Goal: Task Accomplishment & Management: Use online tool/utility

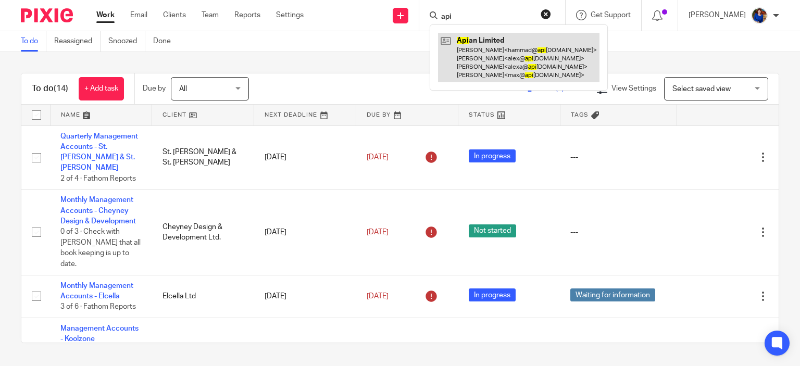
type input "api"
click at [491, 69] on link at bounding box center [518, 57] width 161 height 49
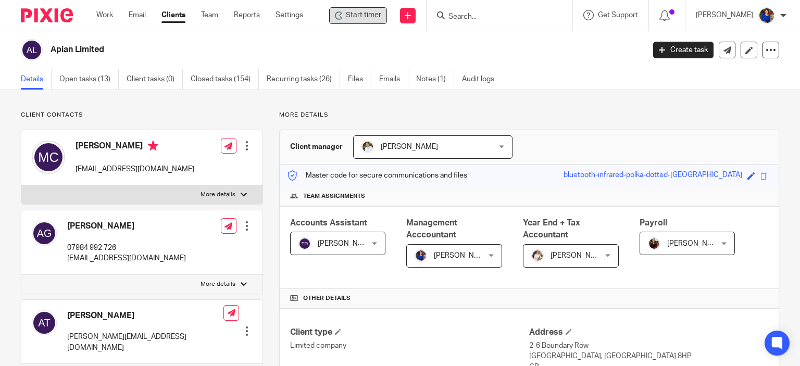
click at [365, 12] on span "Start timer" at bounding box center [363, 15] width 35 height 11
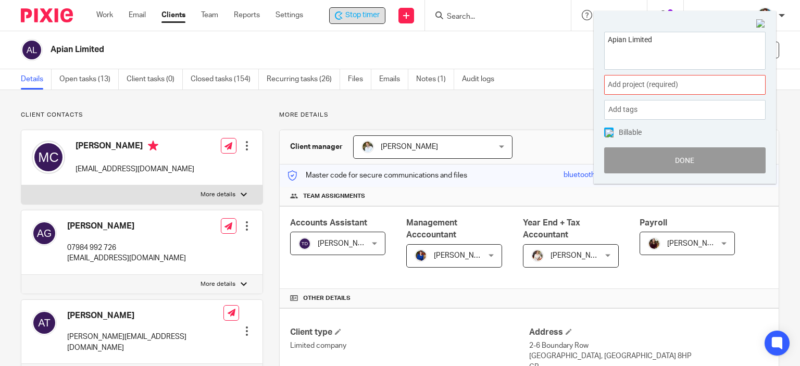
click at [619, 83] on span "Add project (required) :" at bounding box center [673, 84] width 131 height 11
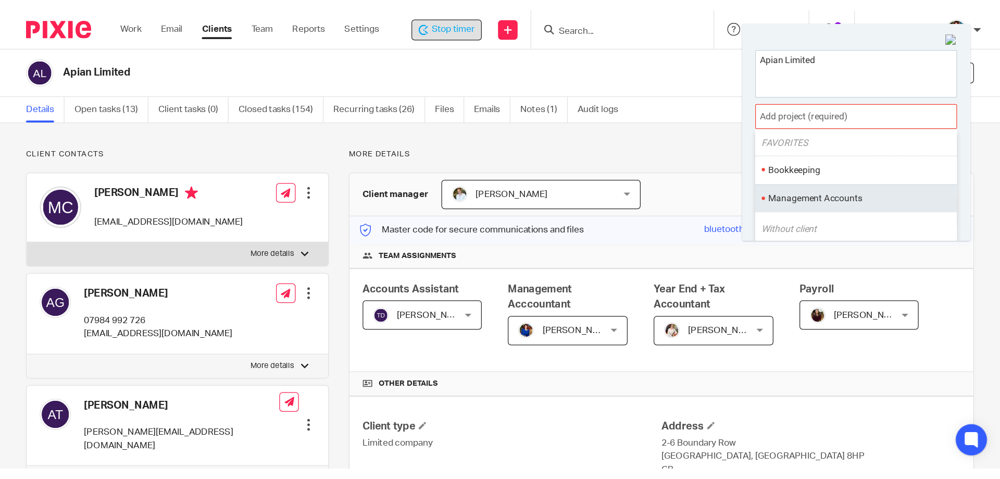
scroll to position [52, 0]
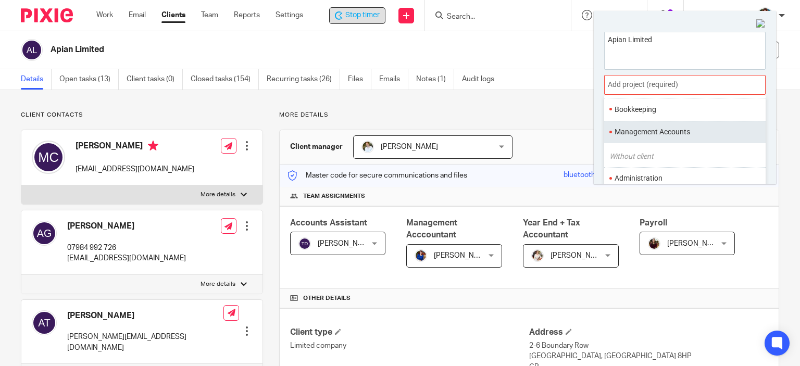
click at [639, 128] on li "Management Accounts" at bounding box center [682, 132] width 136 height 11
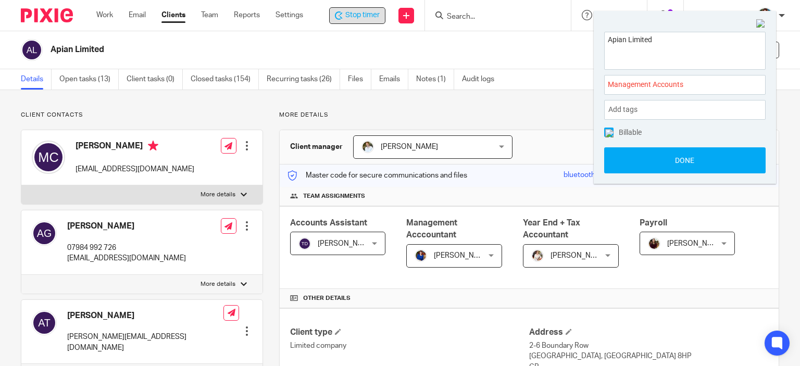
click at [606, 132] on img at bounding box center [609, 133] width 8 height 8
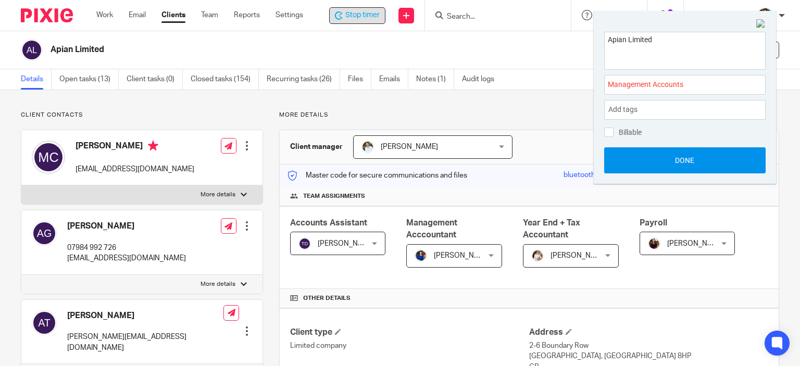
click at [622, 160] on button "Done" at bounding box center [684, 160] width 161 height 26
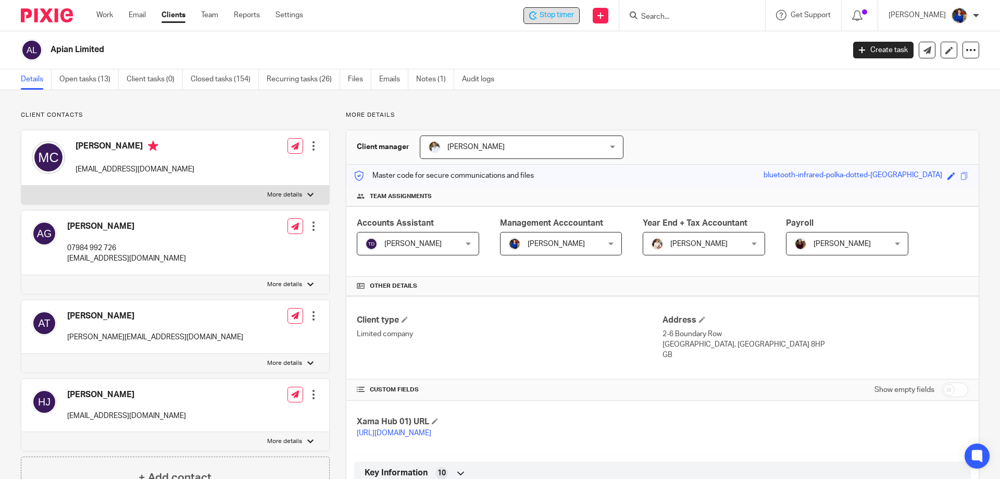
click at [557, 18] on span "Stop timer" at bounding box center [556, 15] width 34 height 11
click at [540, 18] on span "Start timer" at bounding box center [555, 15] width 35 height 11
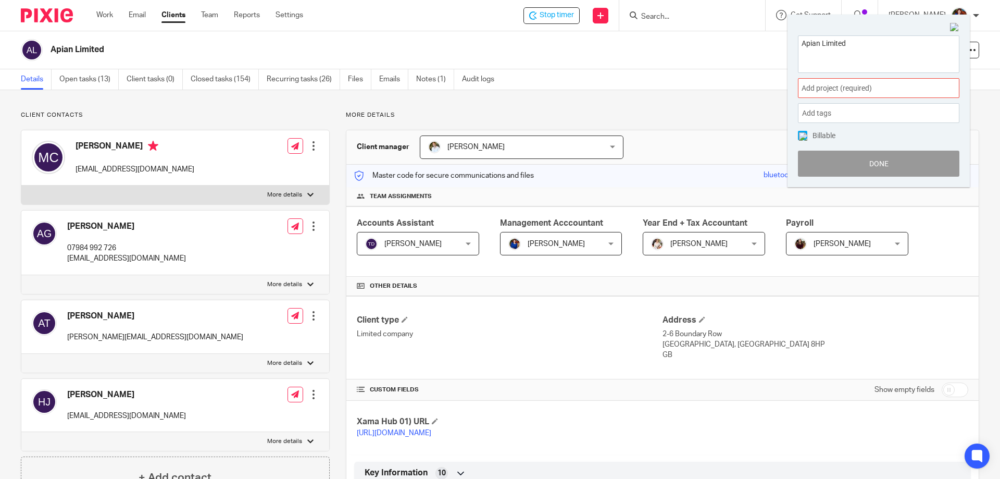
click at [799, 95] on div "Add project (required) :" at bounding box center [878, 88] width 161 height 20
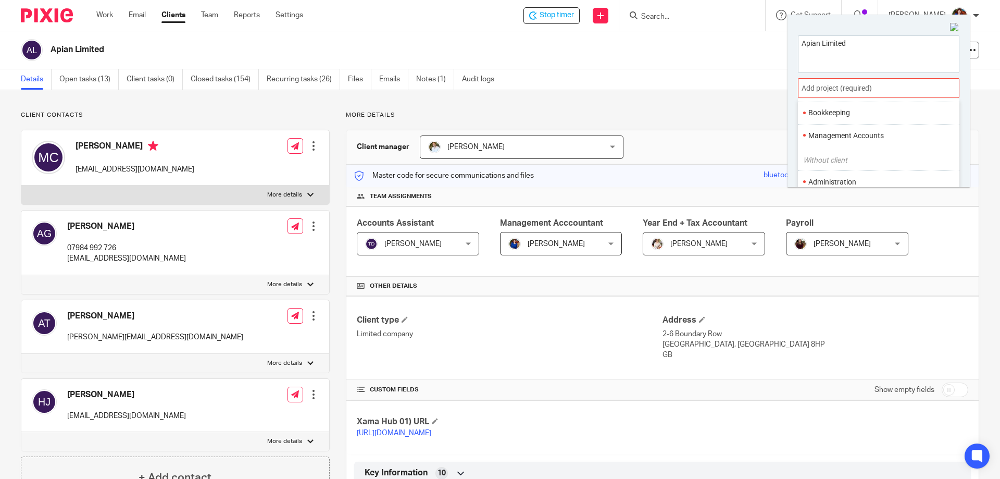
drag, startPoint x: 848, startPoint y: 134, endPoint x: 828, endPoint y: 132, distance: 20.0
click at [799, 134] on li "Management Accounts" at bounding box center [876, 135] width 136 height 11
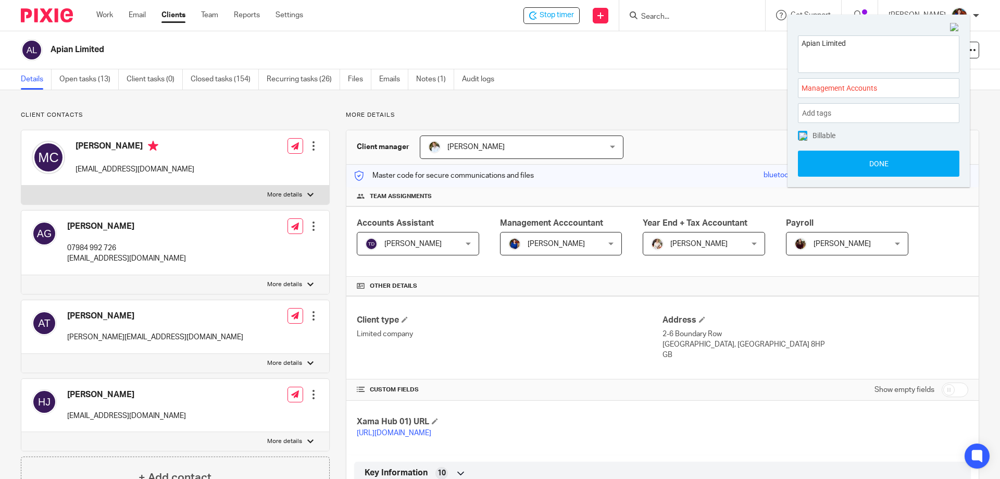
click at [799, 89] on span "Management Accounts :" at bounding box center [866, 88] width 131 height 11
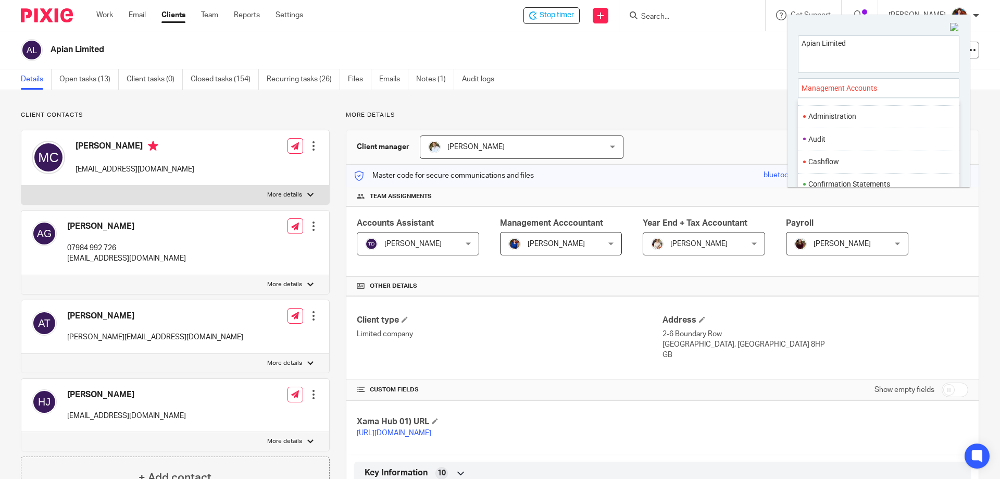
scroll to position [104, 0]
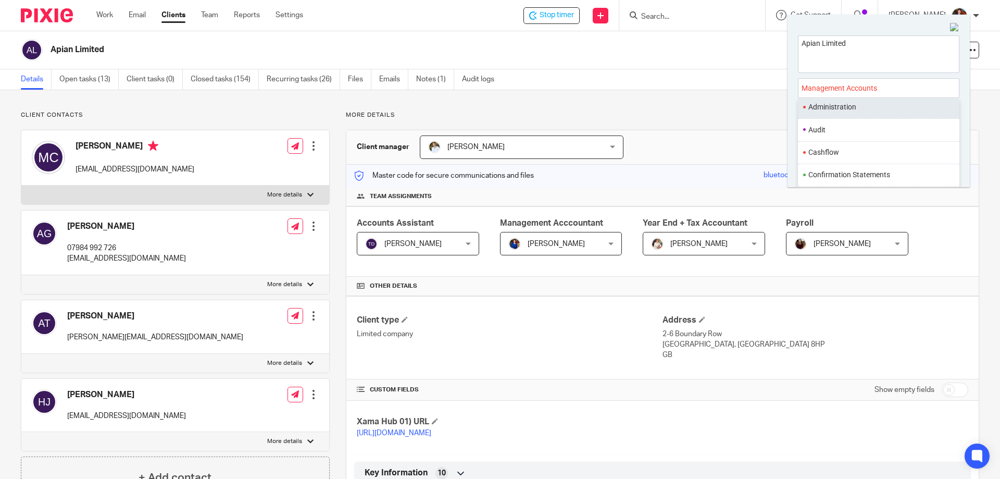
click at [799, 106] on li "Administration" at bounding box center [876, 107] width 136 height 11
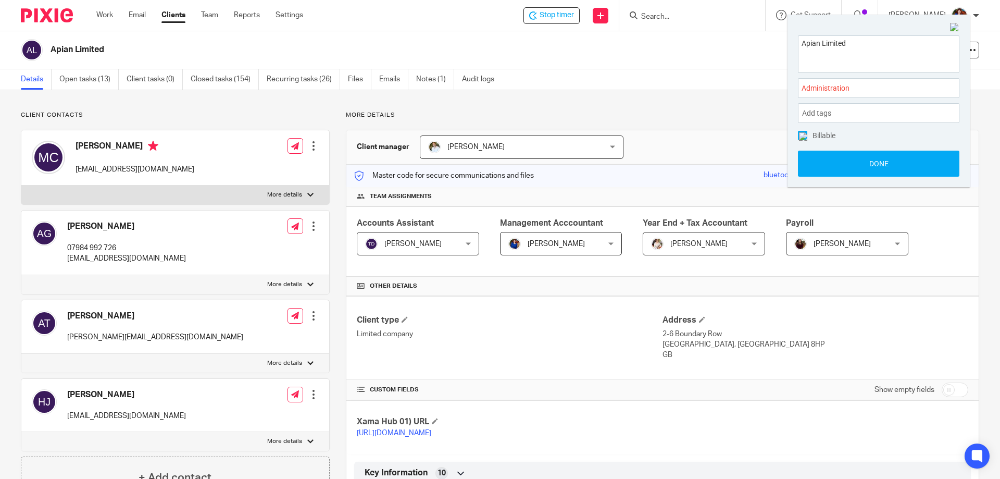
drag, startPoint x: 802, startPoint y: 141, endPoint x: 805, endPoint y: 146, distance: 6.5
click at [799, 141] on div "Billable Done" at bounding box center [878, 154] width 161 height 46
click at [799, 159] on button "Done" at bounding box center [878, 163] width 161 height 26
